Goal: Information Seeking & Learning: Learn about a topic

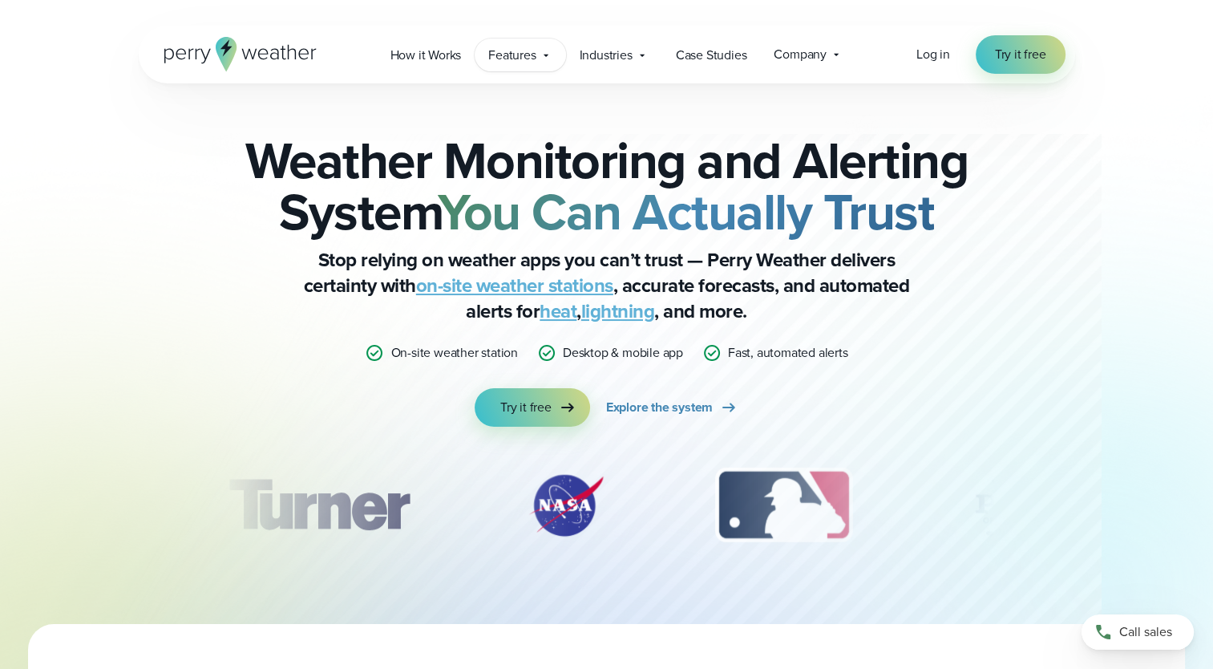
click at [516, 58] on span "Features" at bounding box center [511, 55] width 47 height 19
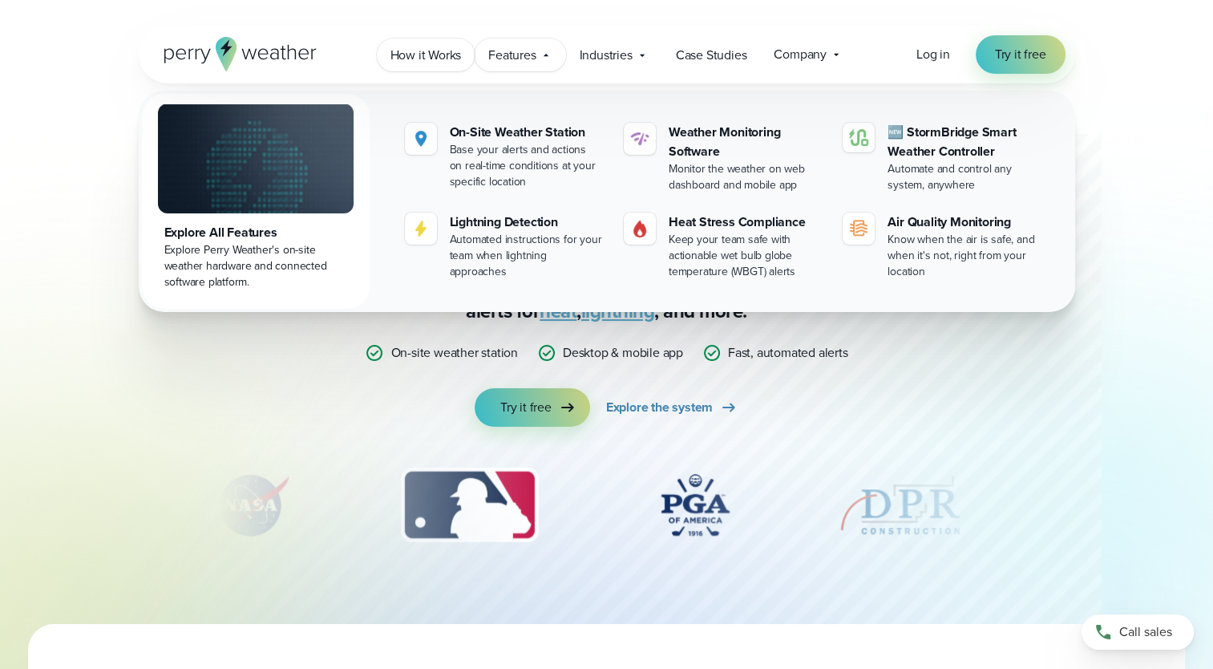
click at [445, 55] on span "How it Works" at bounding box center [425, 55] width 71 height 19
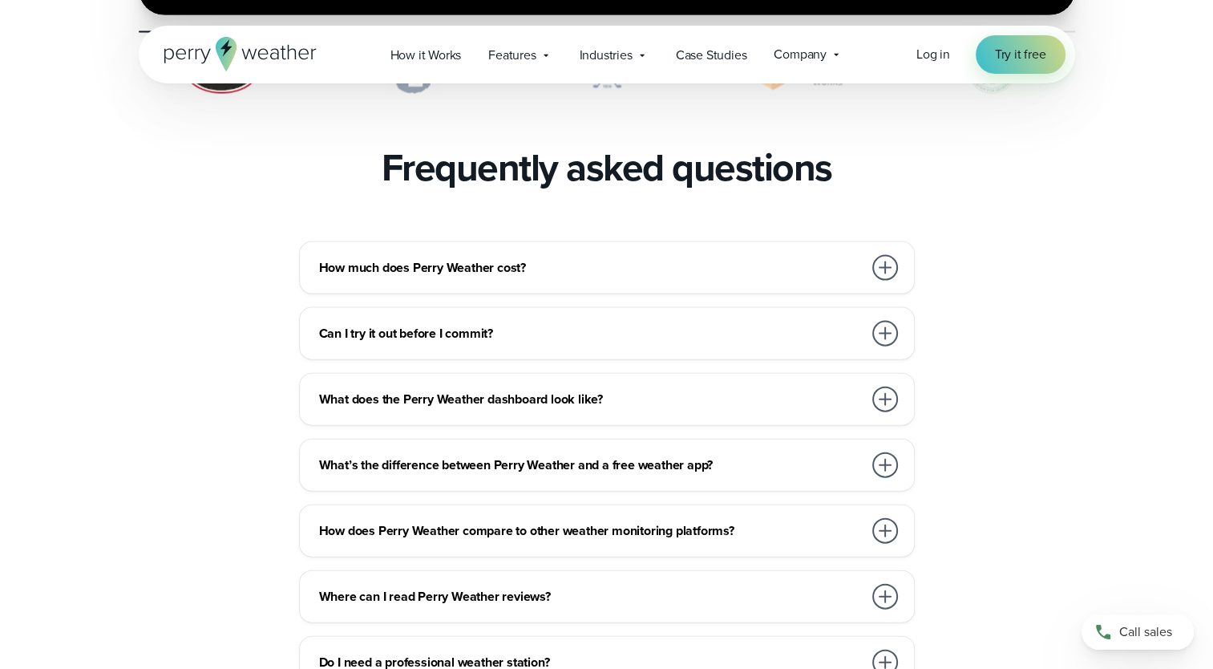
scroll to position [3445, 0]
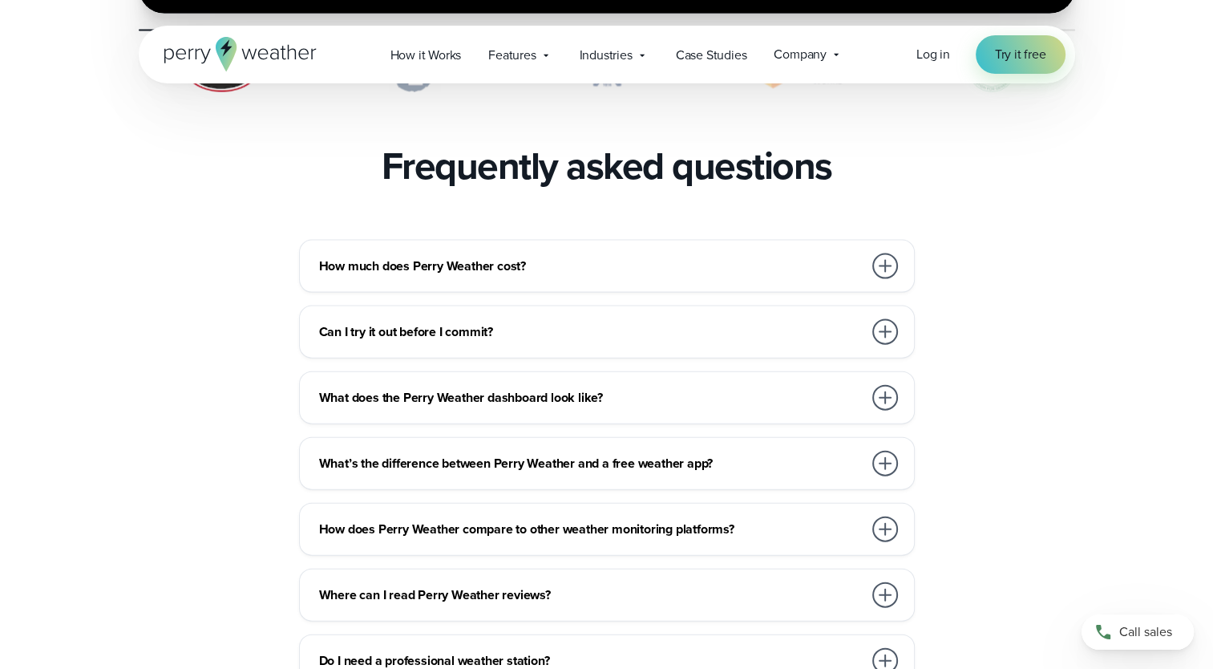
click at [735, 454] on h3 "What’s the difference between Perry Weather and a free weather app?" at bounding box center [590, 463] width 543 height 19
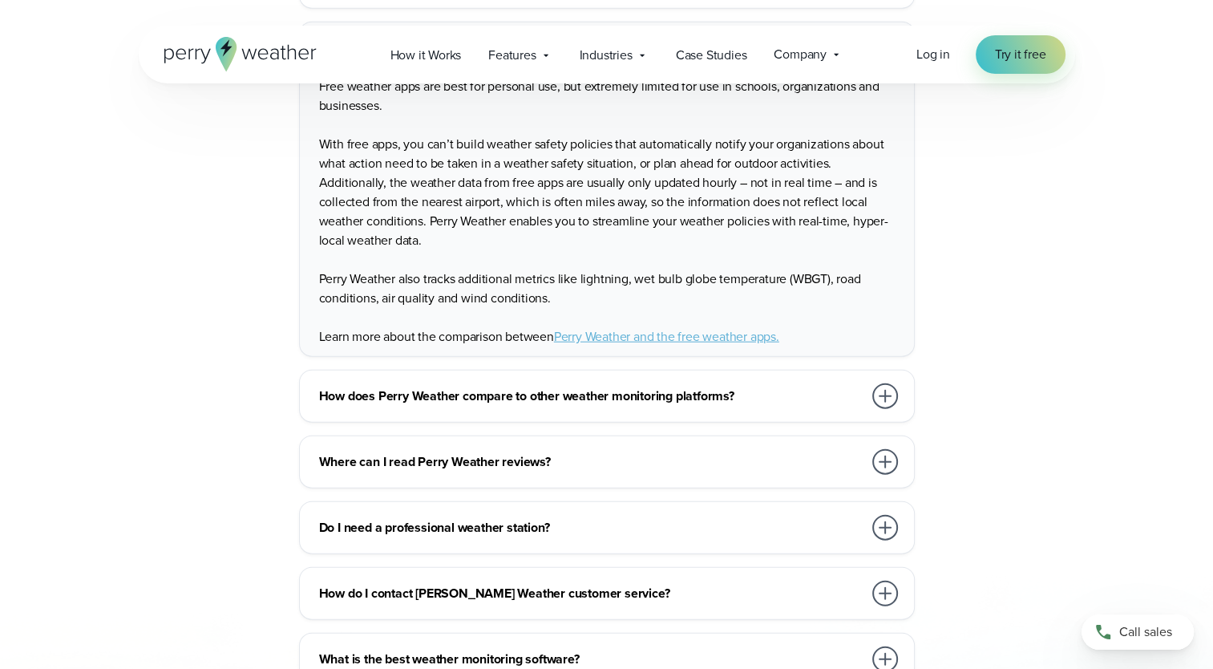
scroll to position [3864, 0]
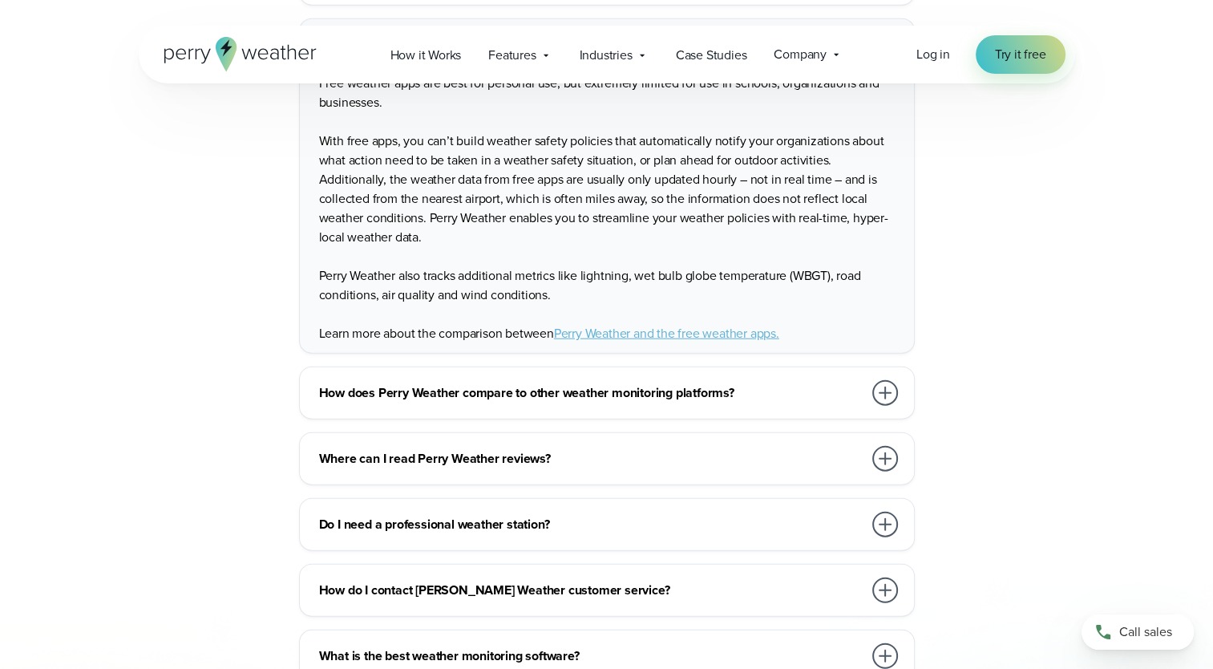
click at [729, 383] on h3 "How does Perry Weather compare to other weather monitoring platforms?" at bounding box center [590, 392] width 543 height 19
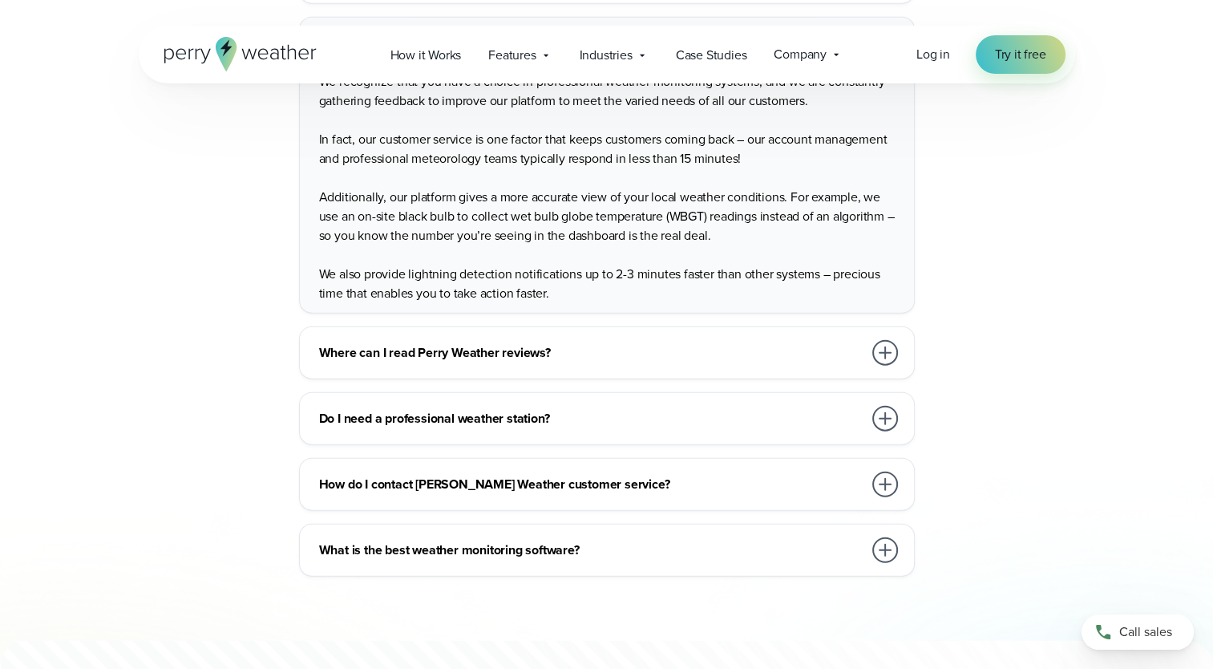
scroll to position [3954, 0]
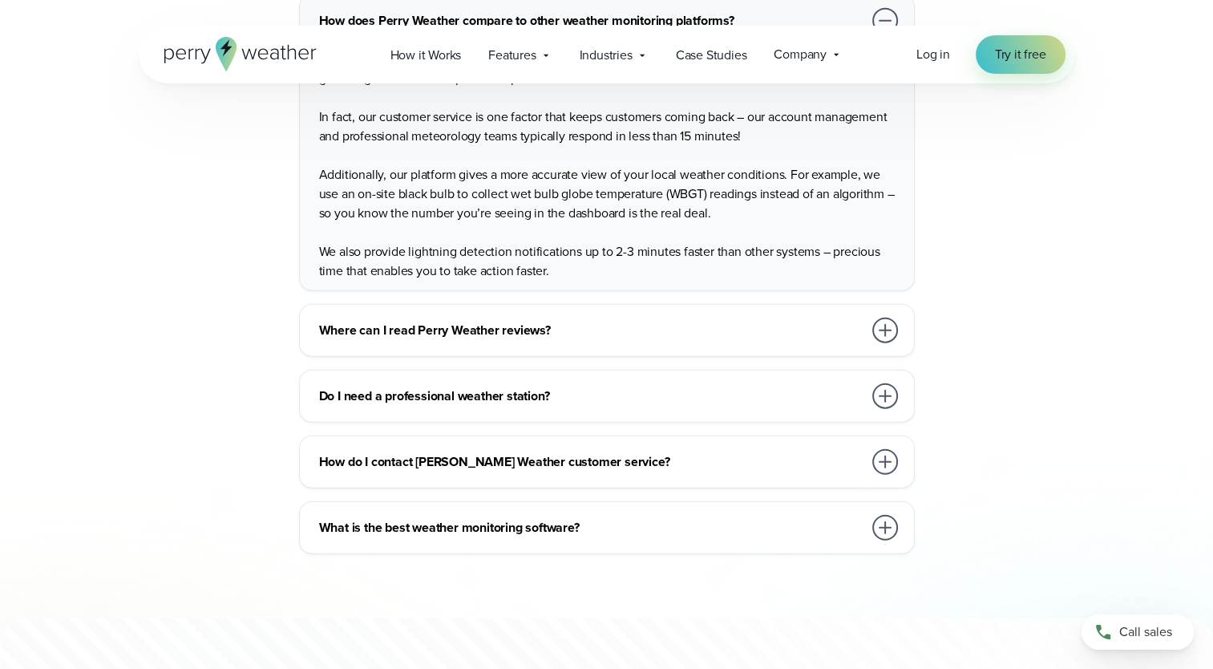
click at [645, 511] on div "What is the best weather monitoring software?" at bounding box center [610, 527] width 582 height 32
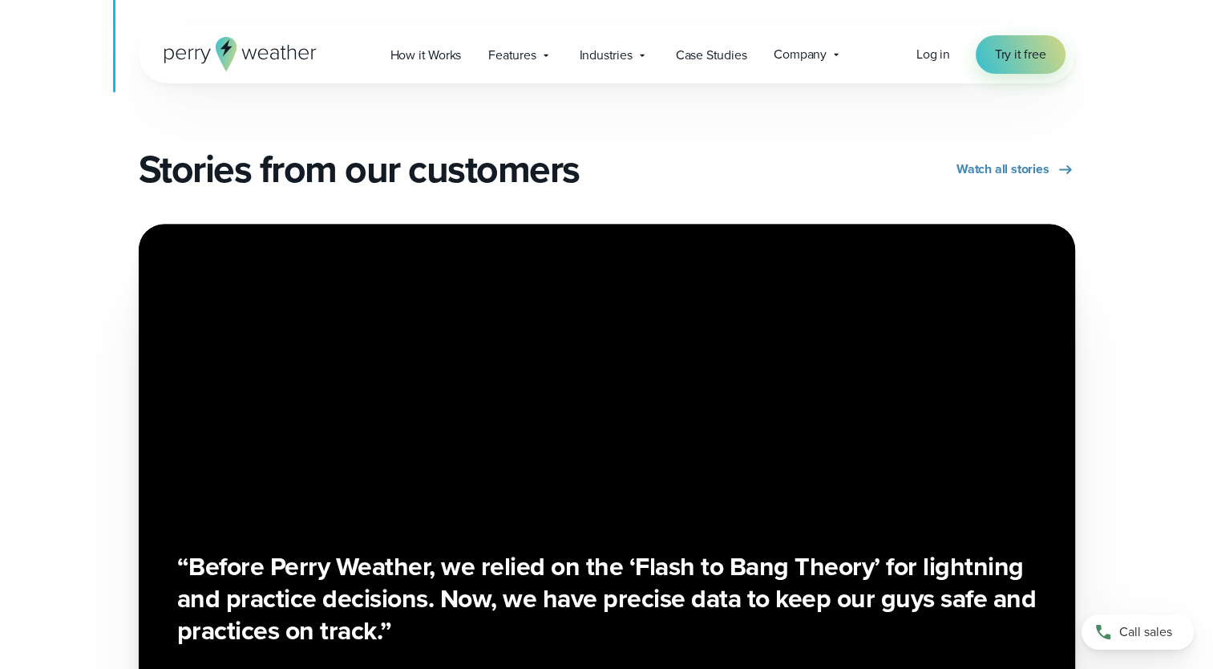
scroll to position [2705, 0]
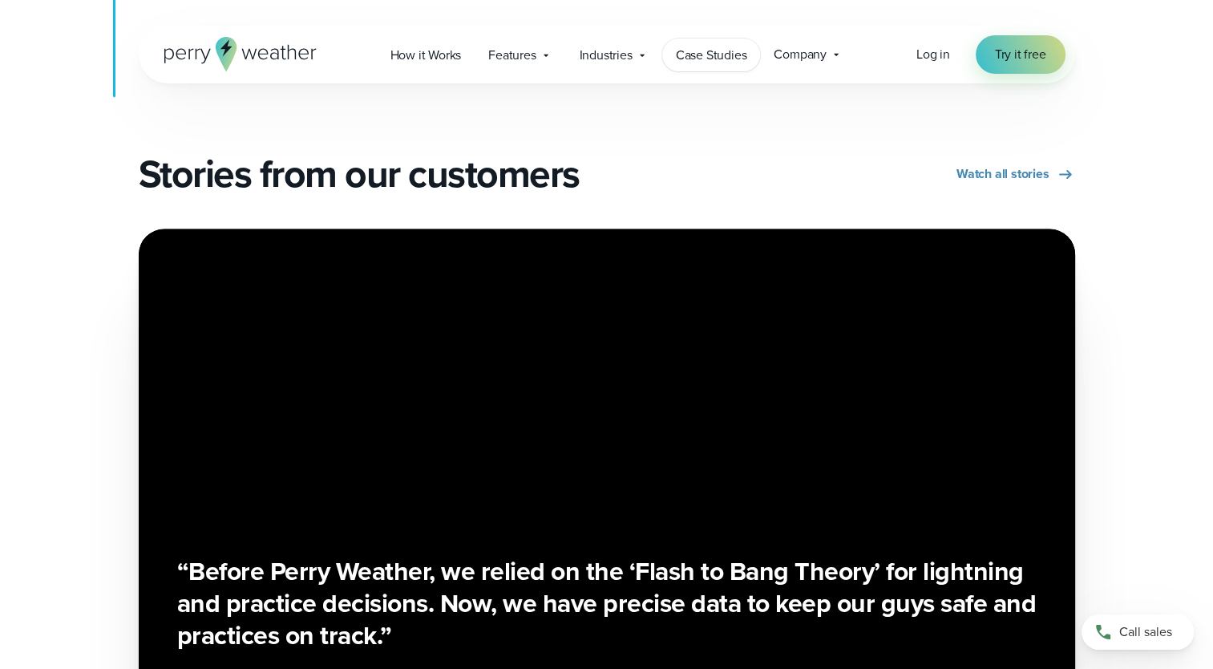
click at [728, 56] on span "Case Studies" at bounding box center [711, 55] width 71 height 19
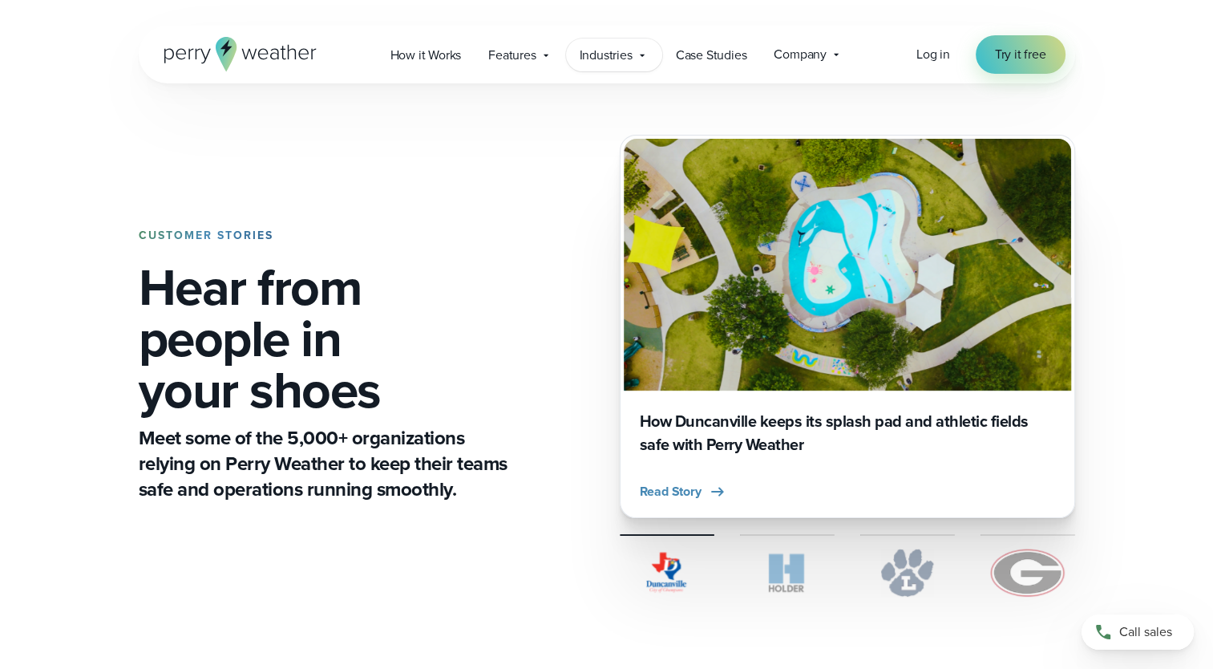
click at [620, 42] on div "Industries Featured Case Study How PGA of America is Prioritizing Golfer Safety…" at bounding box center [614, 54] width 96 height 33
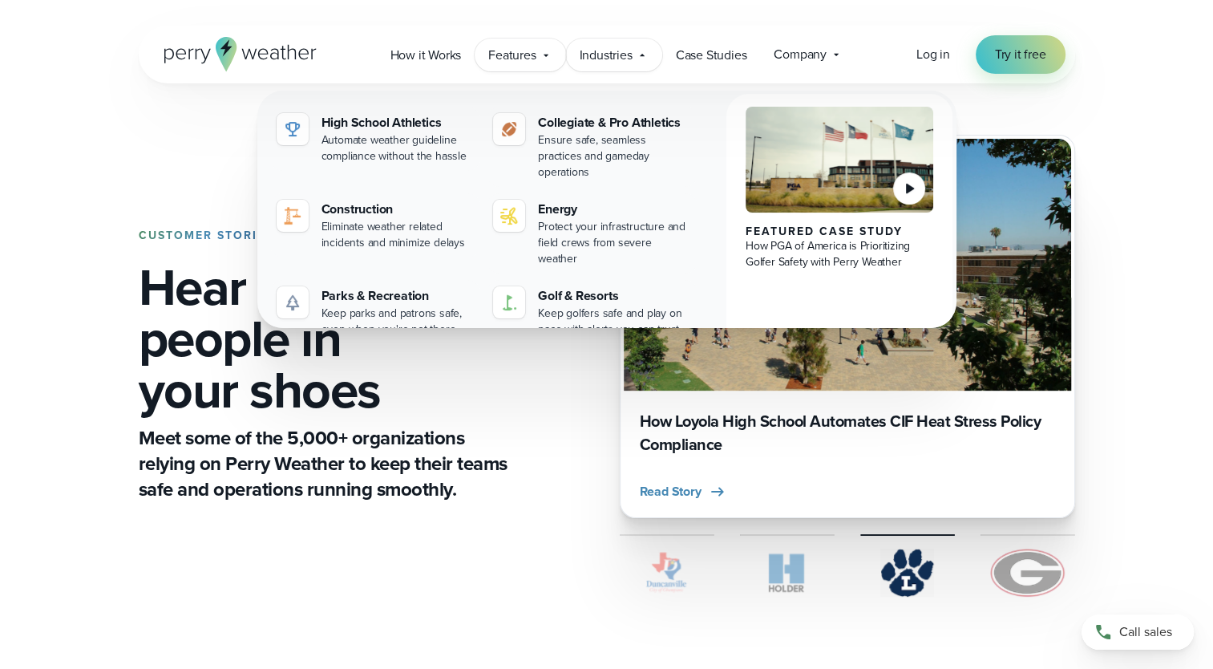
click at [518, 50] on span "Features" at bounding box center [511, 55] width 47 height 19
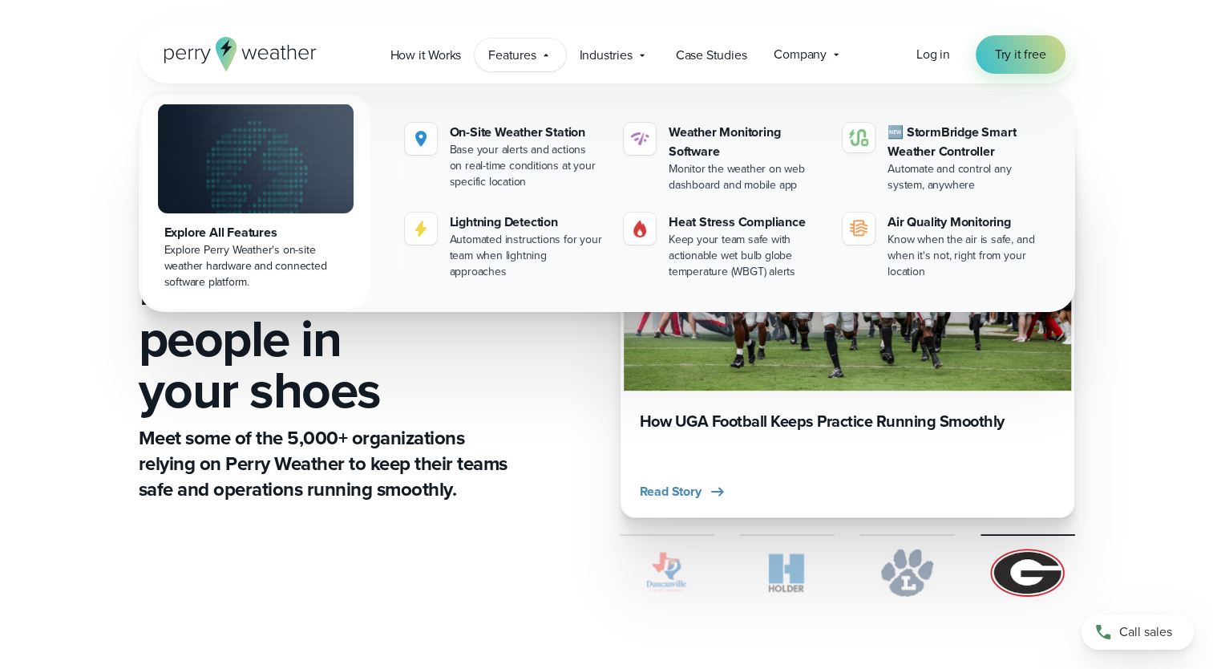
click at [1111, 172] on div "CUSTOMER STORIES Hear from people in your shoes Meet some of the 5,000+ organiz…" at bounding box center [607, 365] width 1154 height 564
